Goal: Check status: Check status

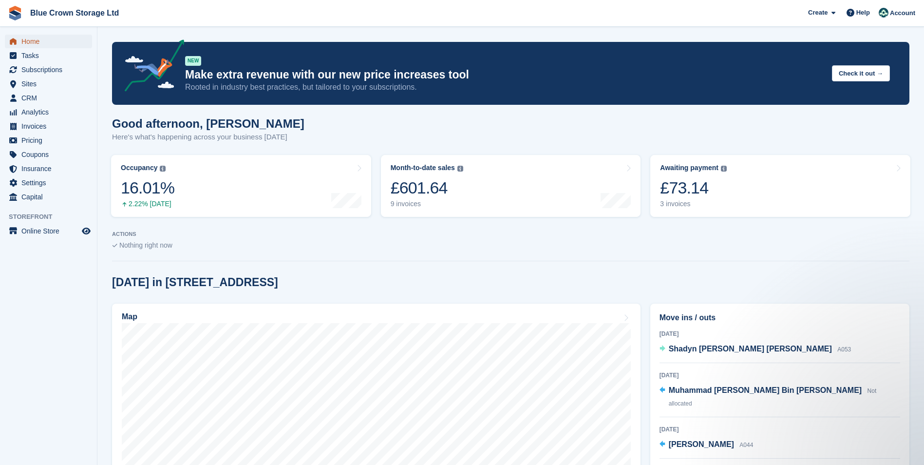
click at [33, 39] on span "Home" at bounding box center [50, 42] width 58 height 14
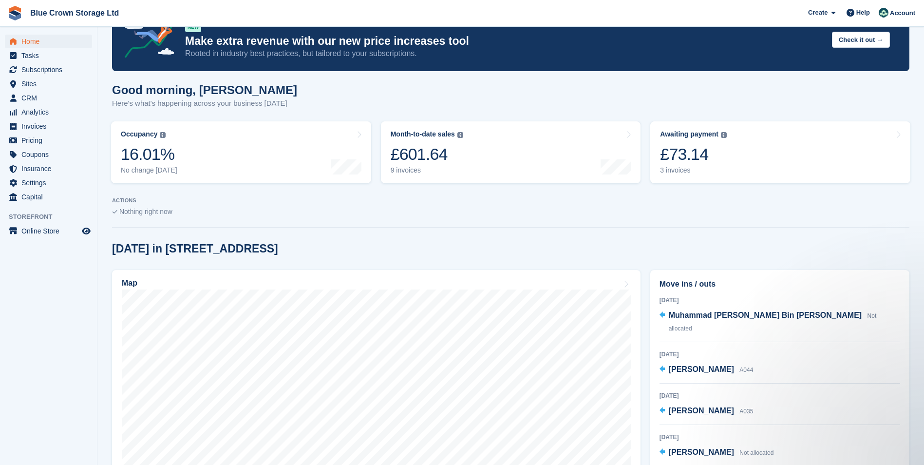
scroll to position [49, 0]
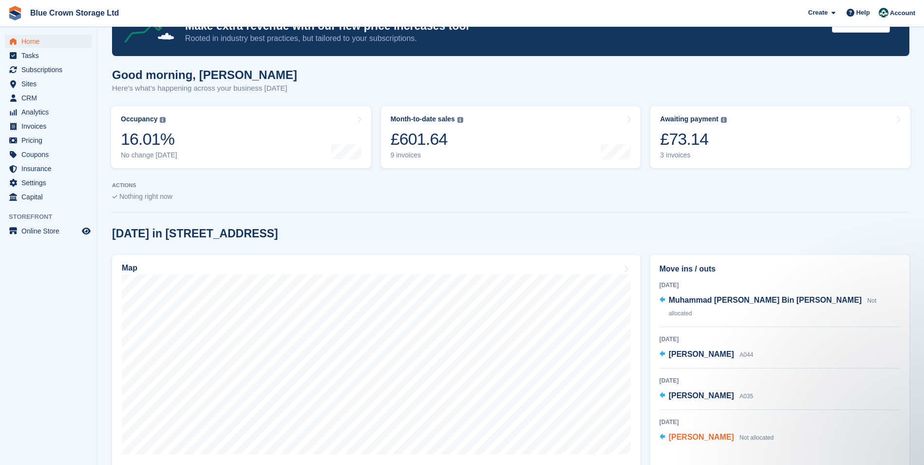
click at [713, 433] on span "[PERSON_NAME]" at bounding box center [701, 437] width 65 height 8
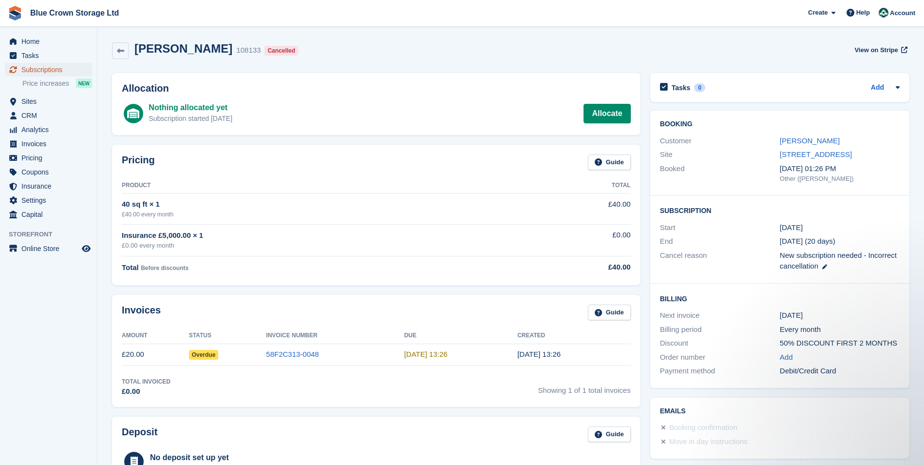
click at [70, 68] on span "Subscriptions" at bounding box center [50, 70] width 58 height 14
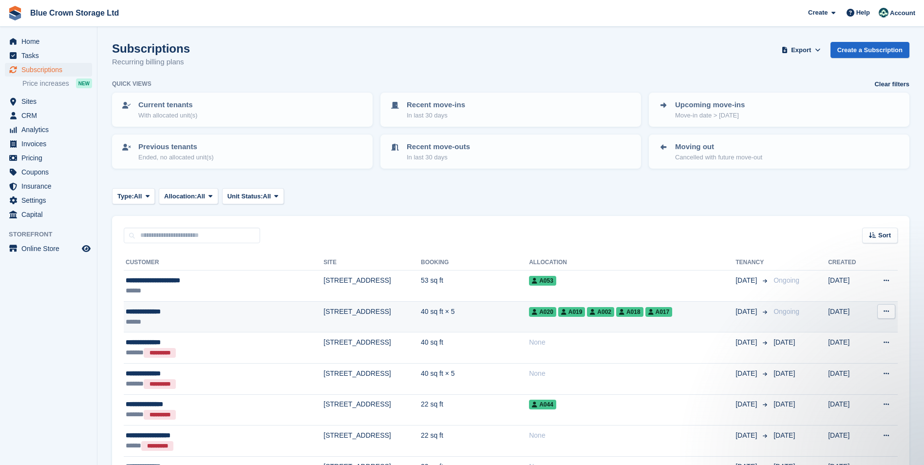
click at [164, 309] on div "**********" at bounding box center [194, 311] width 137 height 10
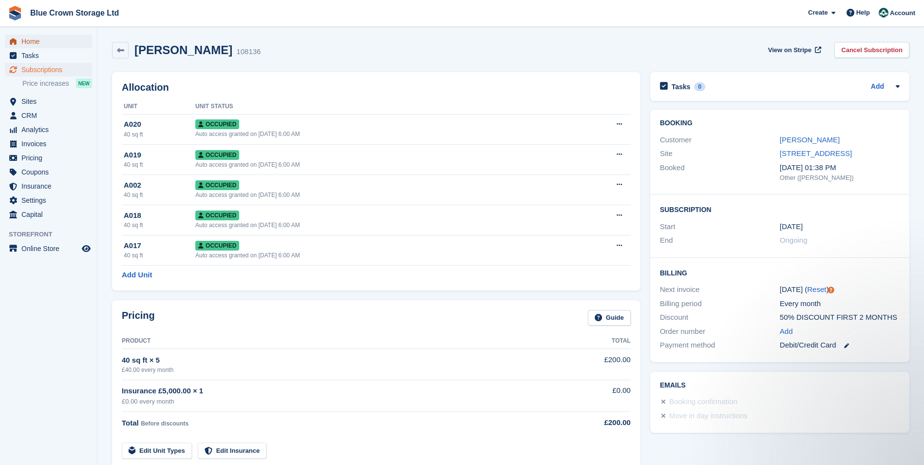
click at [31, 45] on span "Home" at bounding box center [50, 42] width 58 height 14
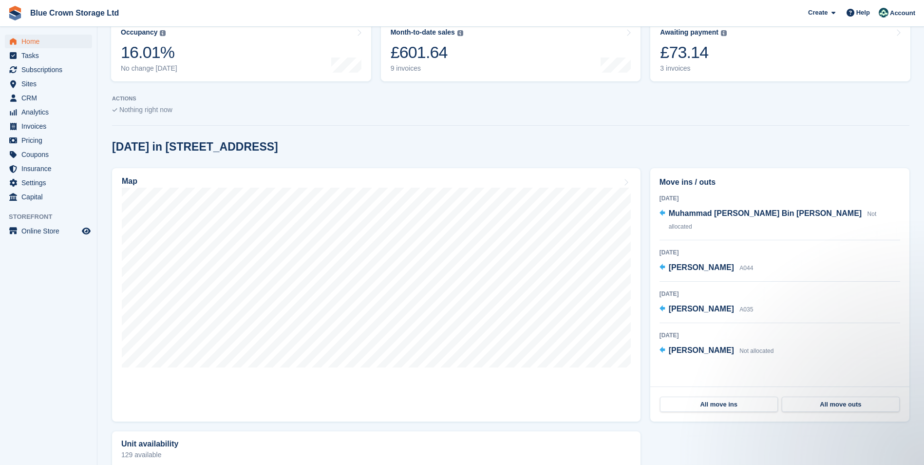
scroll to position [146, 0]
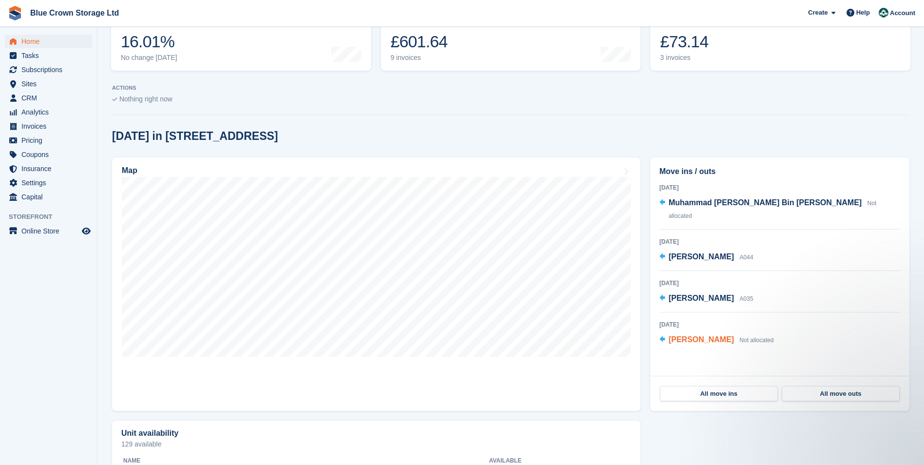
click at [675, 335] on span "[PERSON_NAME]" at bounding box center [701, 339] width 65 height 8
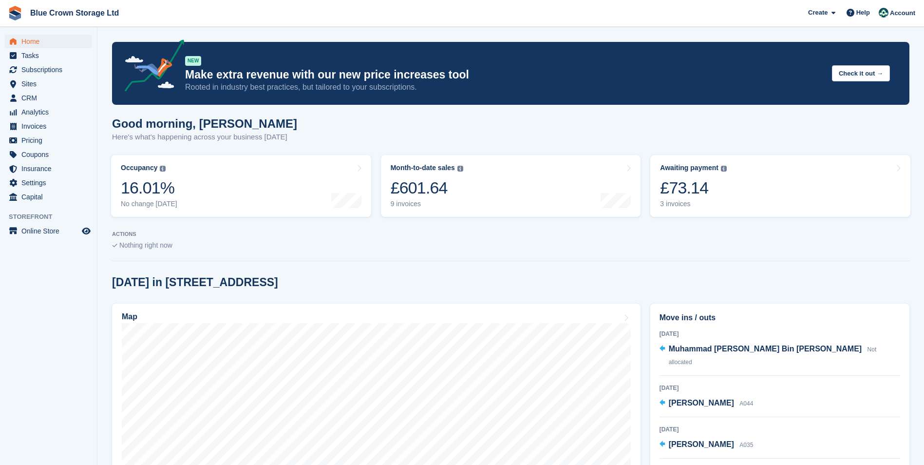
click at [28, 39] on span "Home" at bounding box center [50, 42] width 58 height 14
